Goal: Download file/media

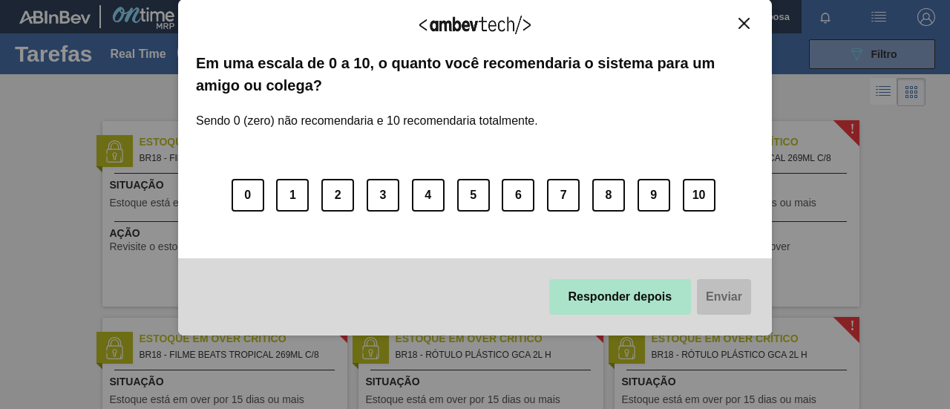
click at [628, 315] on button "Responder depois" at bounding box center [620, 297] width 143 height 36
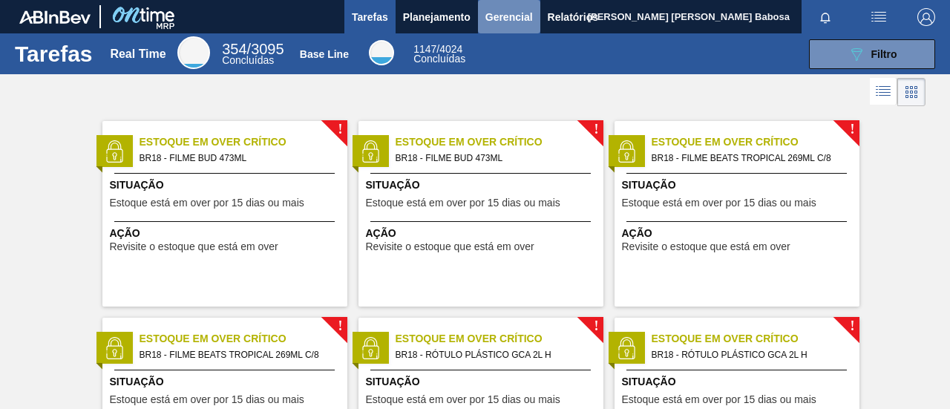
click at [508, 24] on span "Gerencial" at bounding box center [510, 17] width 48 height 18
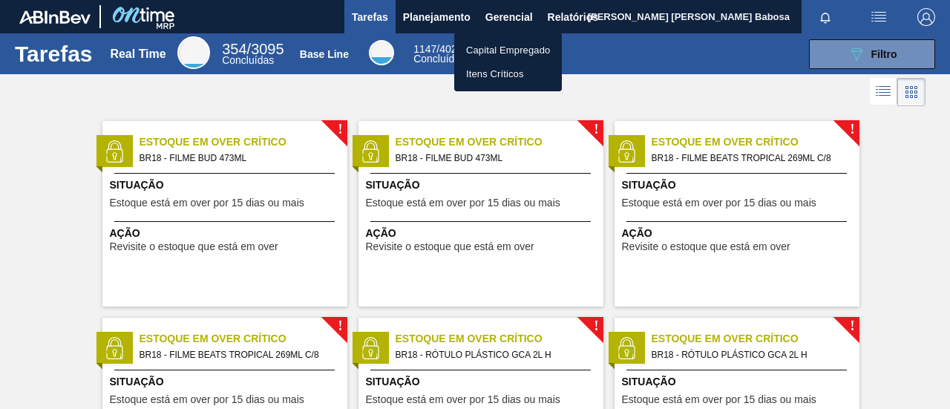
click at [558, 21] on div at bounding box center [475, 204] width 950 height 409
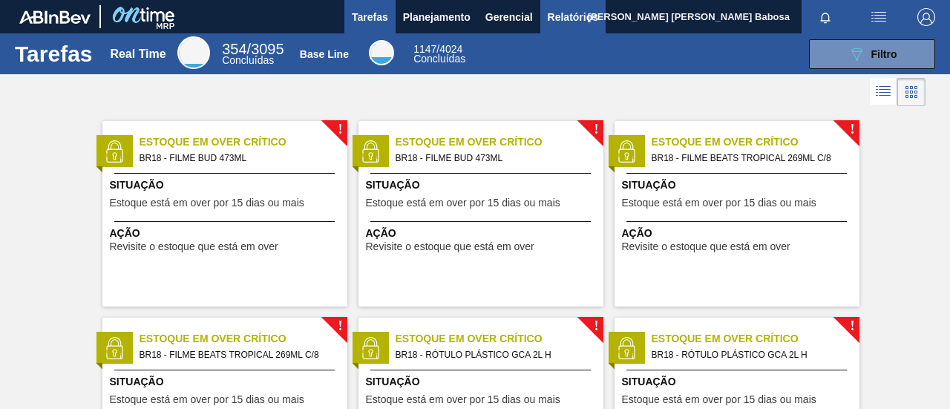
click at [566, 17] on span "Relatórios" at bounding box center [573, 17] width 50 height 18
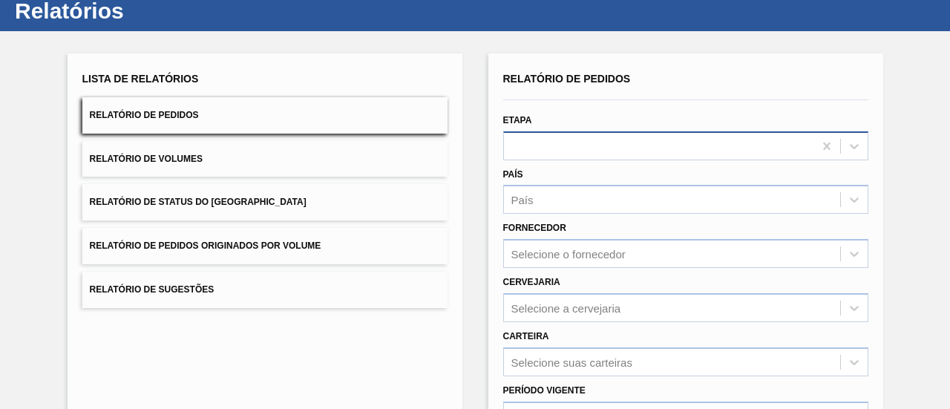
scroll to position [74, 0]
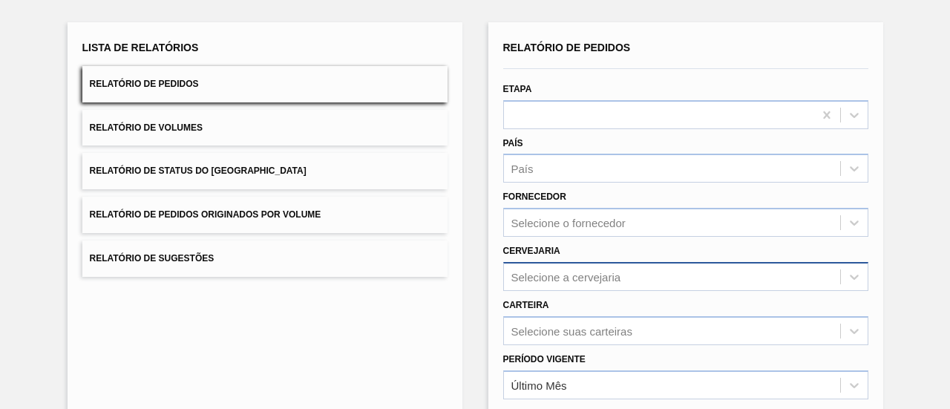
click at [581, 272] on div "Selecione a cervejaria" at bounding box center [567, 276] width 110 height 13
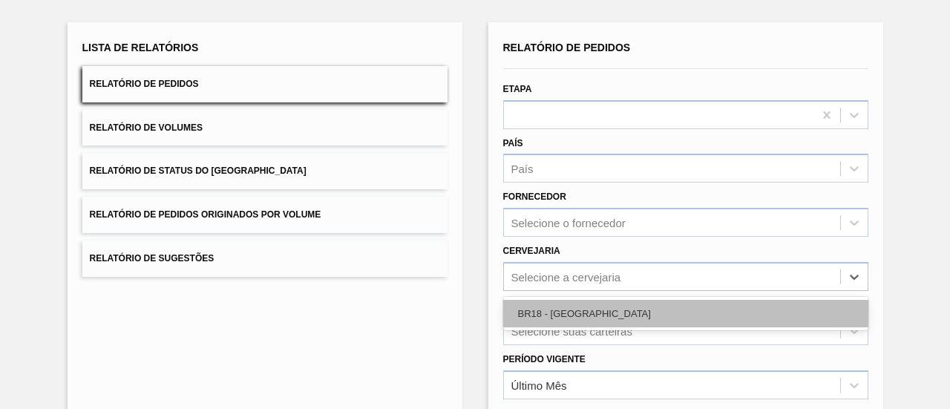
click at [555, 317] on div "BR18 - [GEOGRAPHIC_DATA]" at bounding box center [685, 313] width 365 height 27
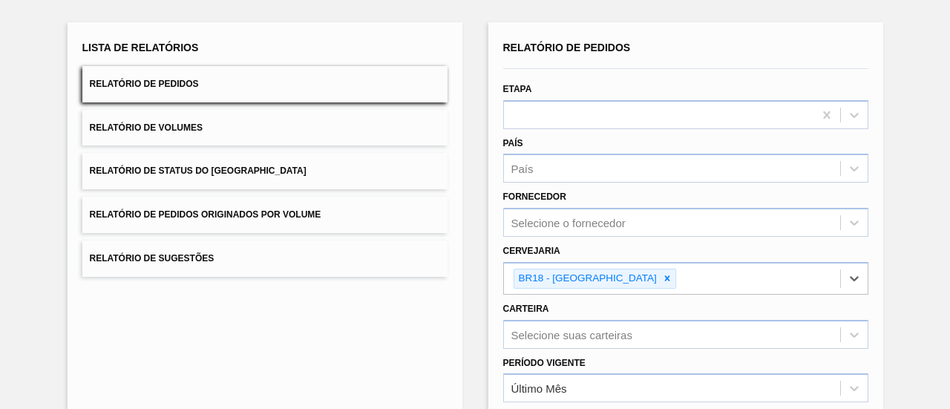
scroll to position [148, 0]
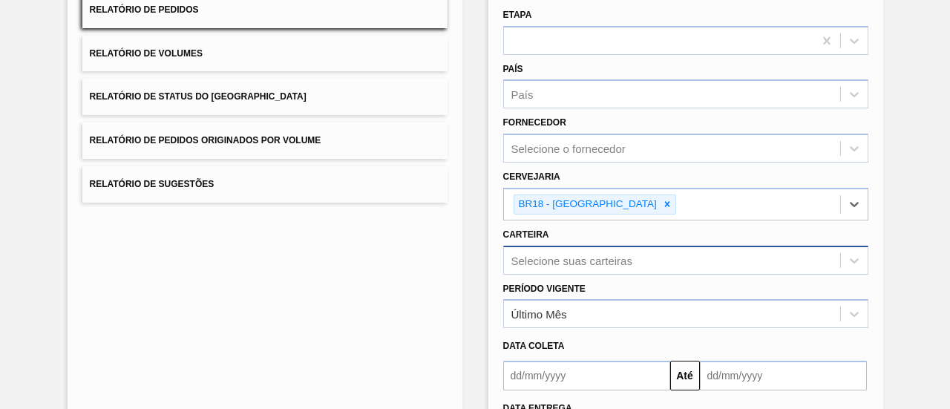
click at [564, 267] on div "Selecione suas carteiras" at bounding box center [685, 260] width 365 height 29
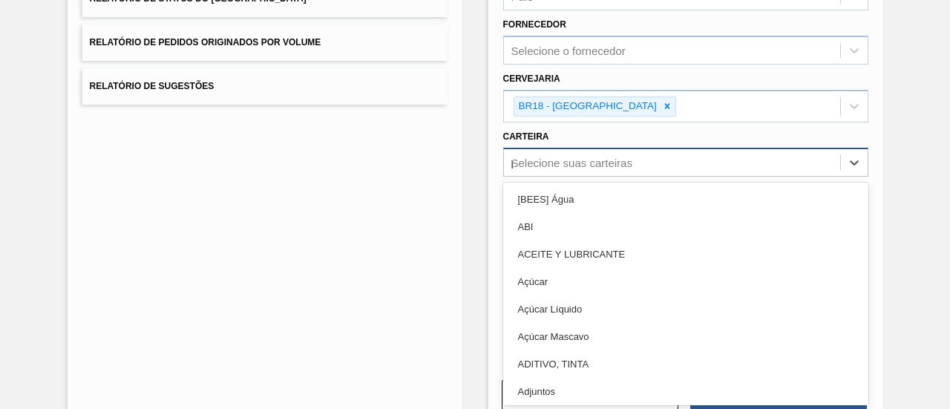
type input "pre"
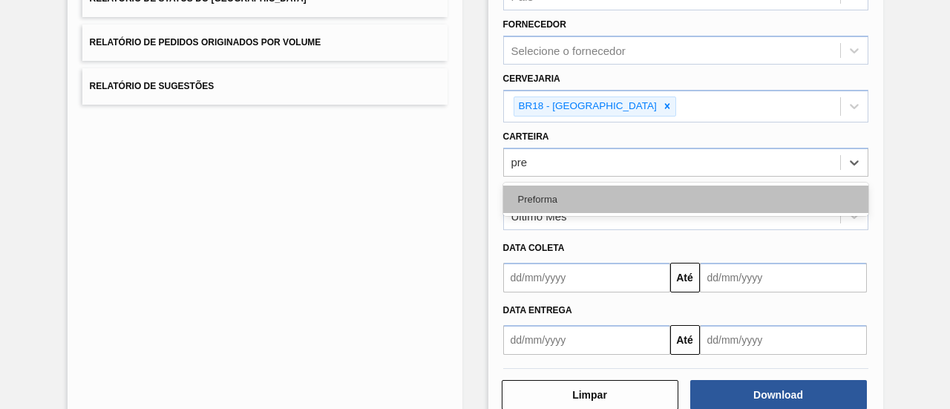
click at [551, 201] on div "Preforma" at bounding box center [685, 199] width 365 height 27
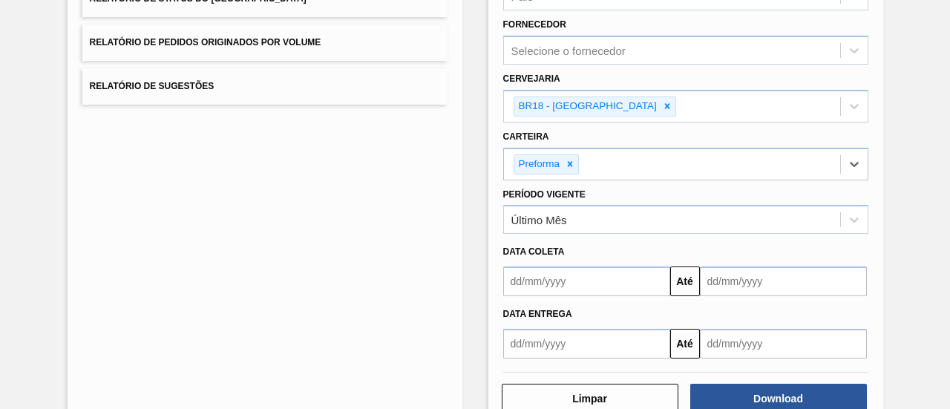
click at [643, 274] on input "text" at bounding box center [586, 282] width 167 height 30
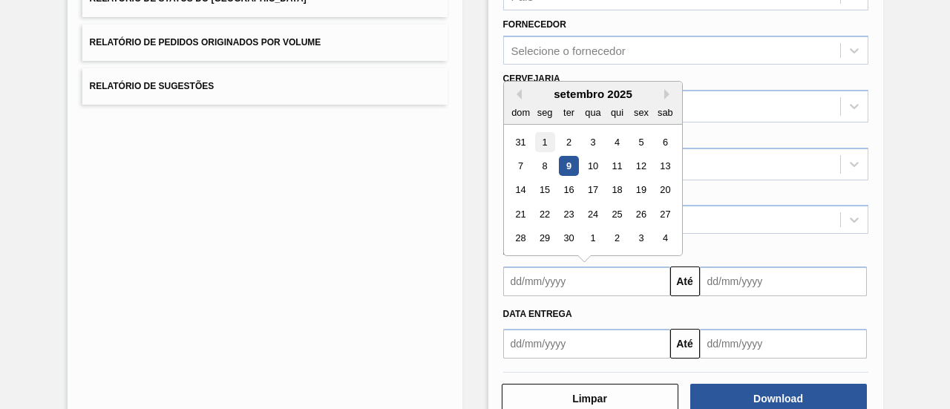
click at [544, 142] on div "1" at bounding box center [545, 142] width 20 height 20
type input "[DATE]"
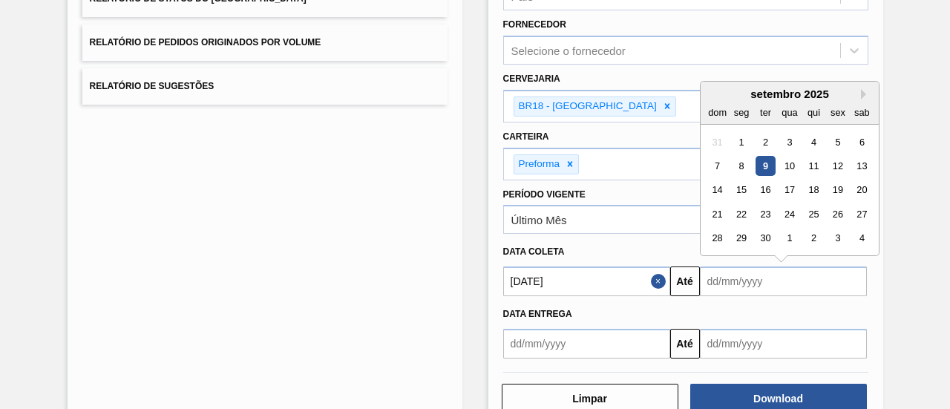
click at [741, 271] on input "text" at bounding box center [783, 282] width 167 height 30
click at [769, 158] on div "9" at bounding box center [765, 166] width 20 height 20
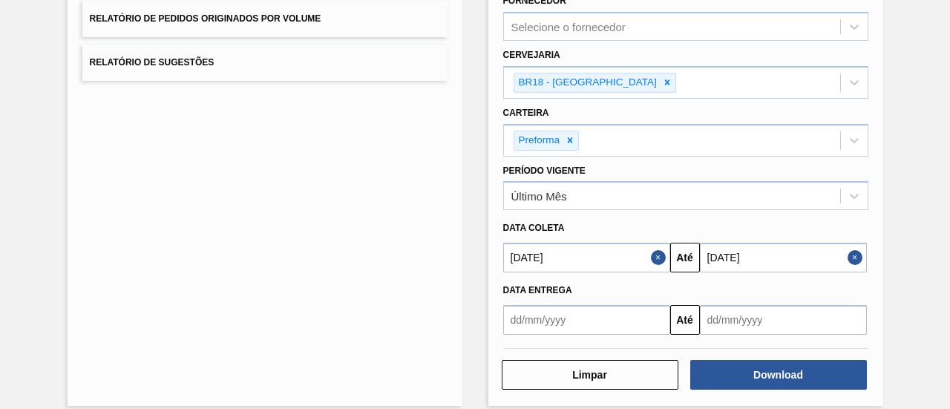
scroll to position [283, 0]
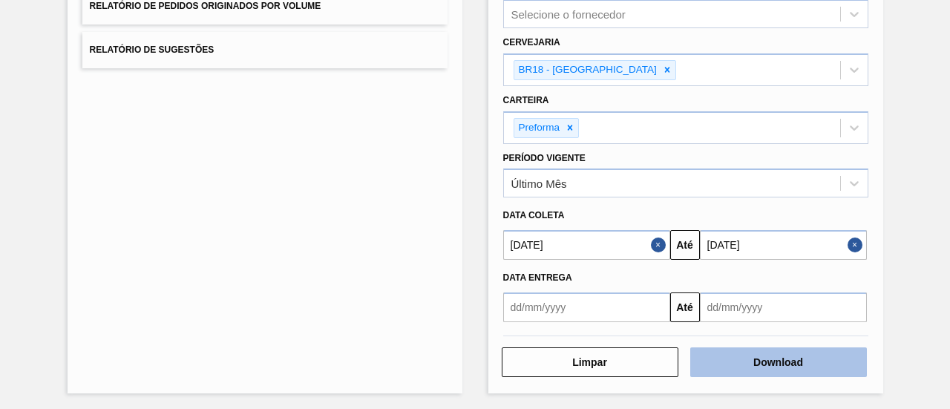
click at [771, 362] on button "Download" at bounding box center [778, 362] width 177 height 30
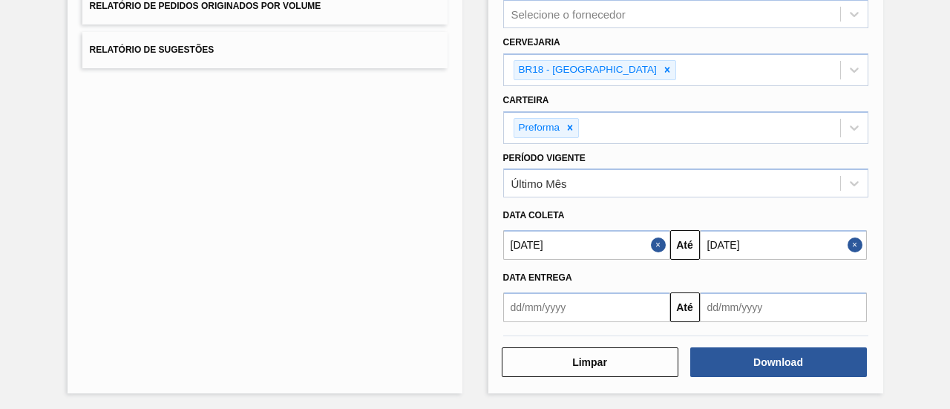
click at [782, 235] on input "[DATE]" at bounding box center [783, 245] width 167 height 30
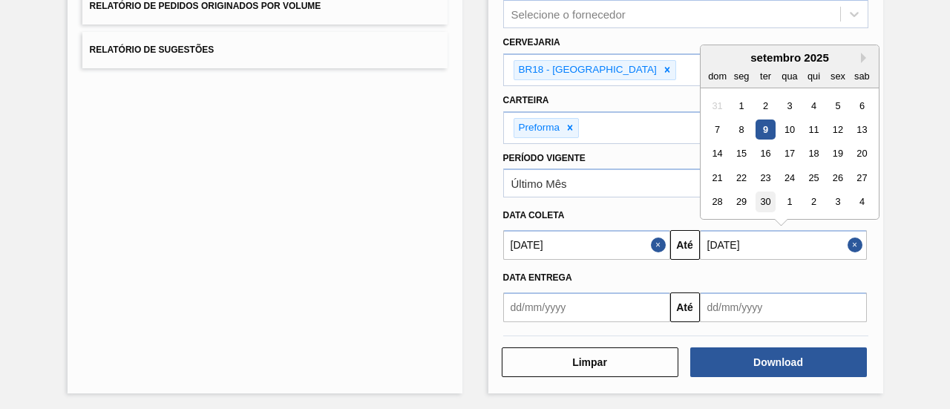
click at [769, 202] on div "30" at bounding box center [765, 202] width 20 height 20
type input "[DATE]"
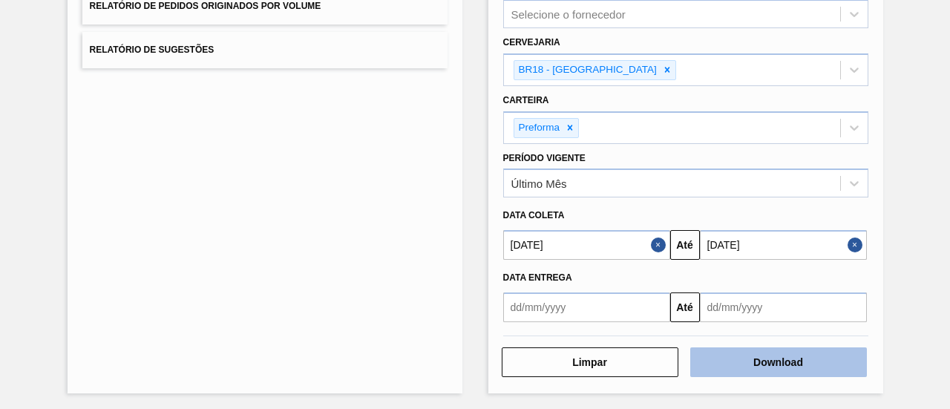
click at [749, 356] on button "Download" at bounding box center [778, 362] width 177 height 30
